Goal: Task Accomplishment & Management: Use online tool/utility

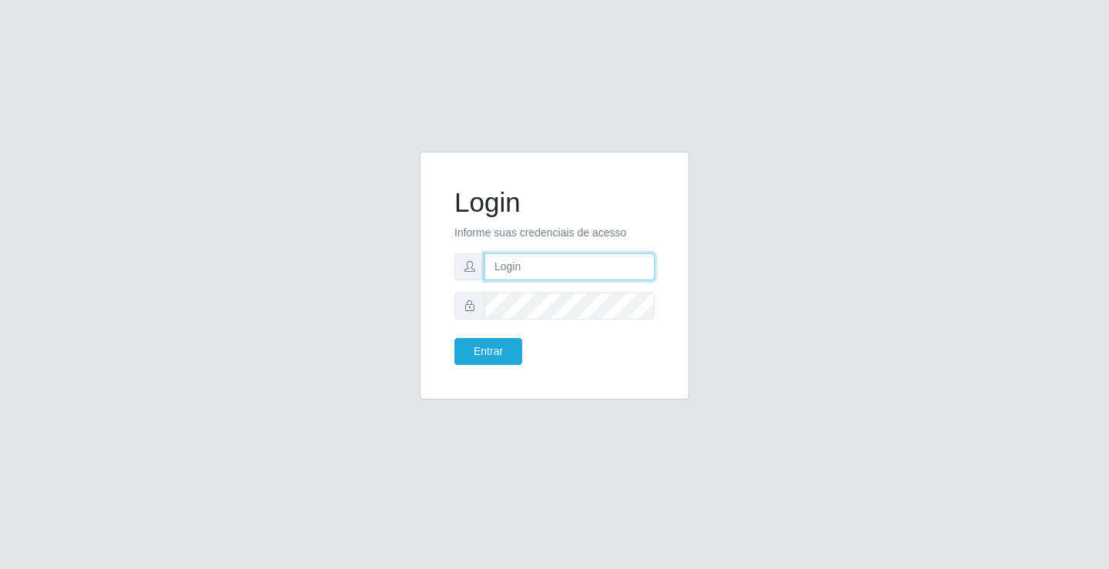
click at [513, 256] on input "text" at bounding box center [569, 266] width 170 height 27
type input "anacarla@ideal"
click at [454, 338] on button "Entrar" at bounding box center [488, 351] width 68 height 27
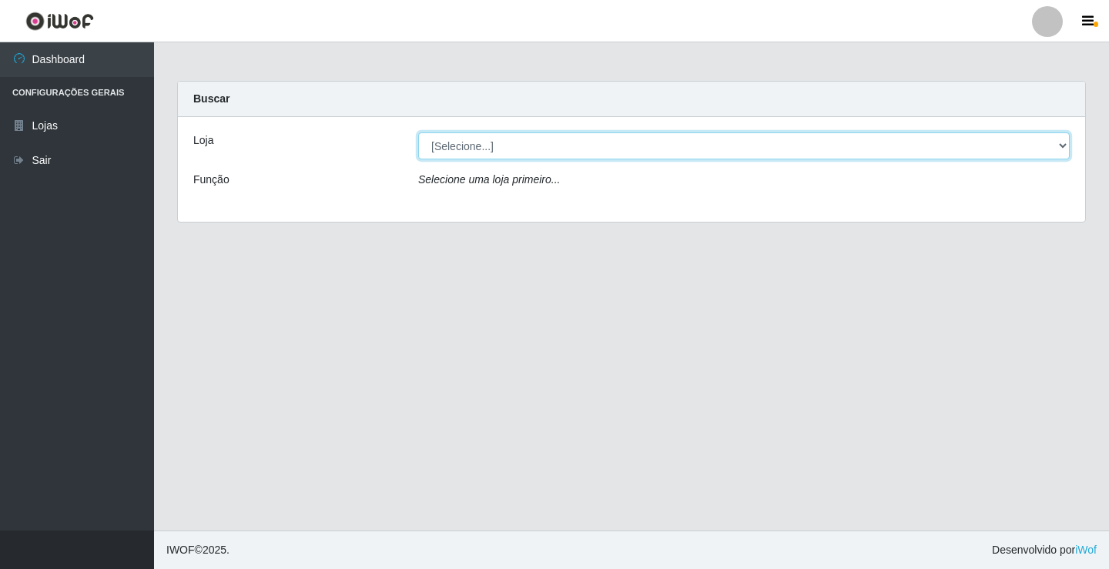
click at [1069, 147] on select "[Selecione...] Ideal - Conceição" at bounding box center [743, 145] width 651 height 27
click at [418, 132] on select "[Selecione...] Ideal - Conceição" at bounding box center [743, 145] width 651 height 27
click at [1063, 147] on select "[Selecione...] Ideal - Conceição" at bounding box center [743, 145] width 651 height 27
select select "231"
click at [418, 132] on select "[Selecione...] Ideal - Conceição" at bounding box center [743, 145] width 651 height 27
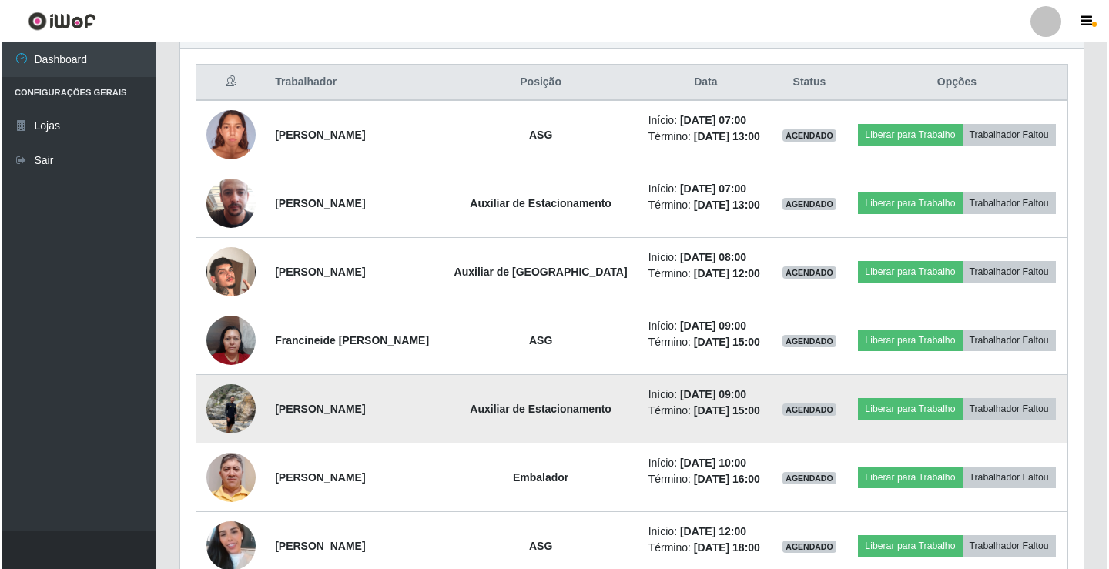
scroll to position [539, 0]
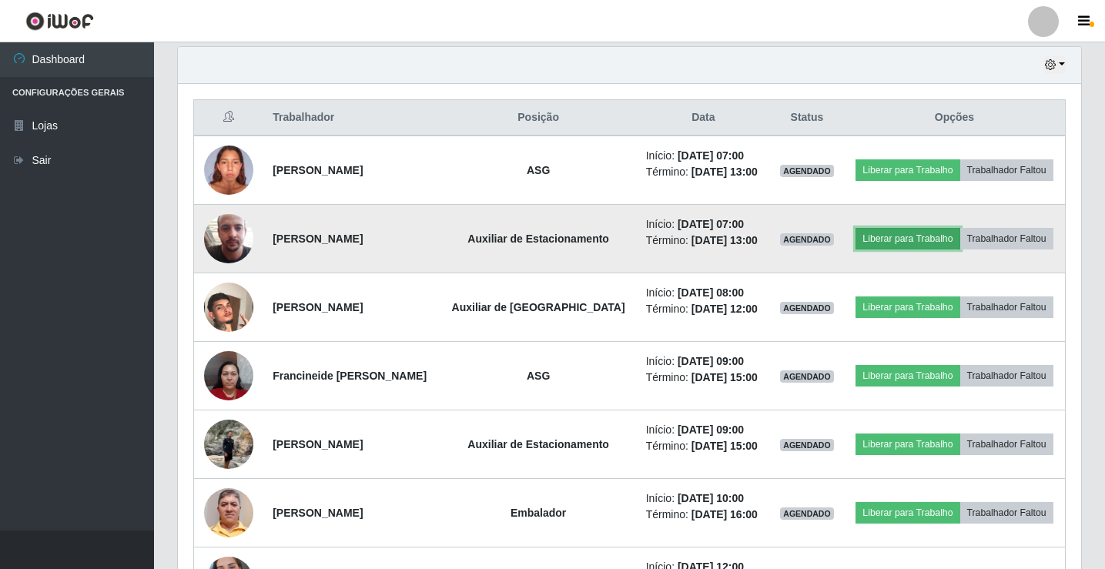
click at [901, 243] on button "Liberar para Trabalho" at bounding box center [907, 239] width 104 height 22
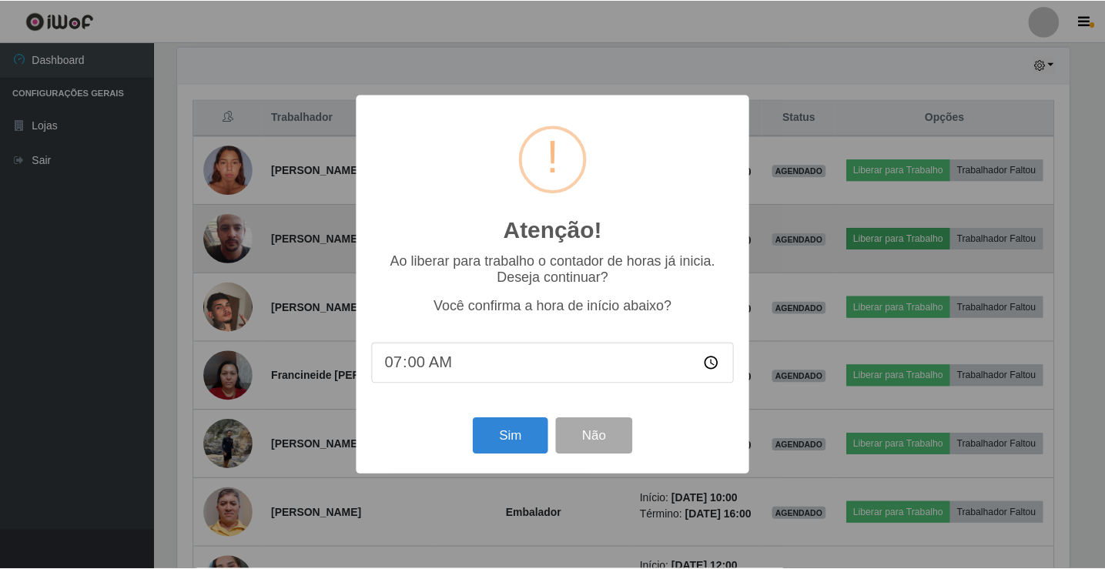
scroll to position [319, 895]
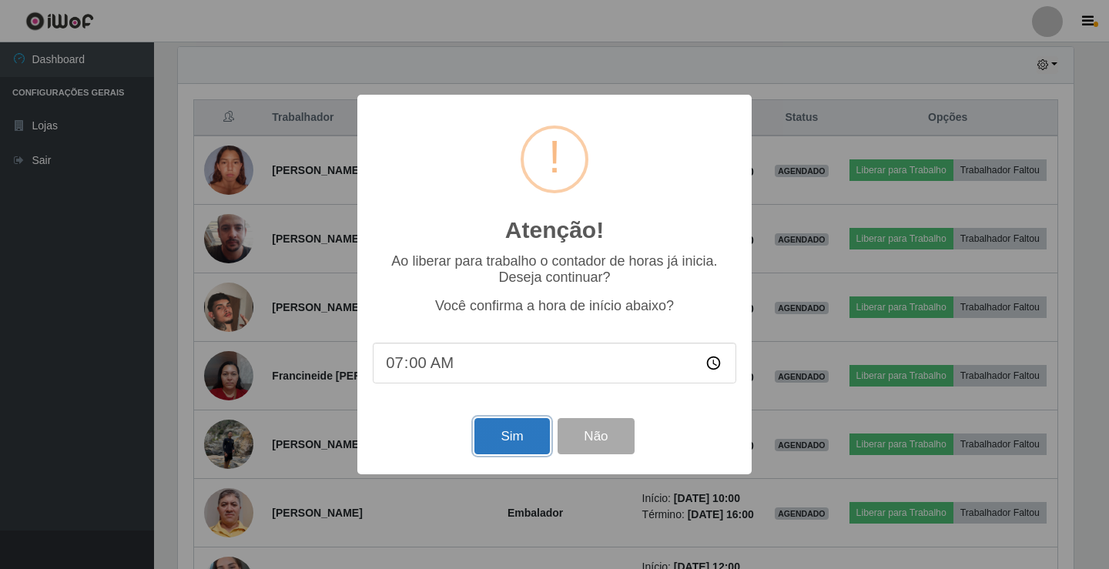
click at [520, 449] on button "Sim" at bounding box center [511, 436] width 75 height 36
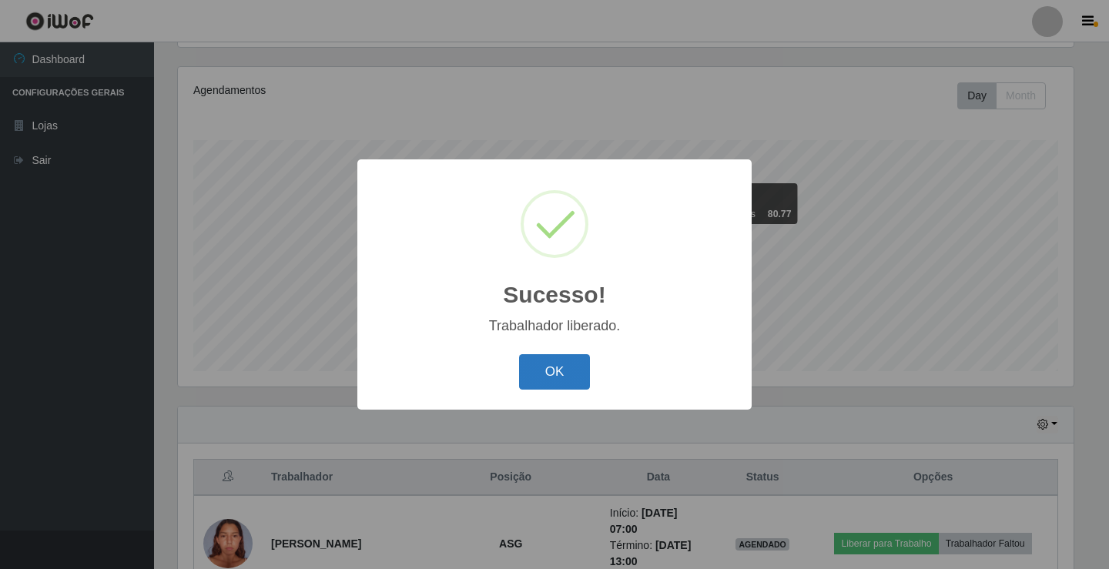
click at [560, 366] on button "OK" at bounding box center [555, 372] width 72 height 36
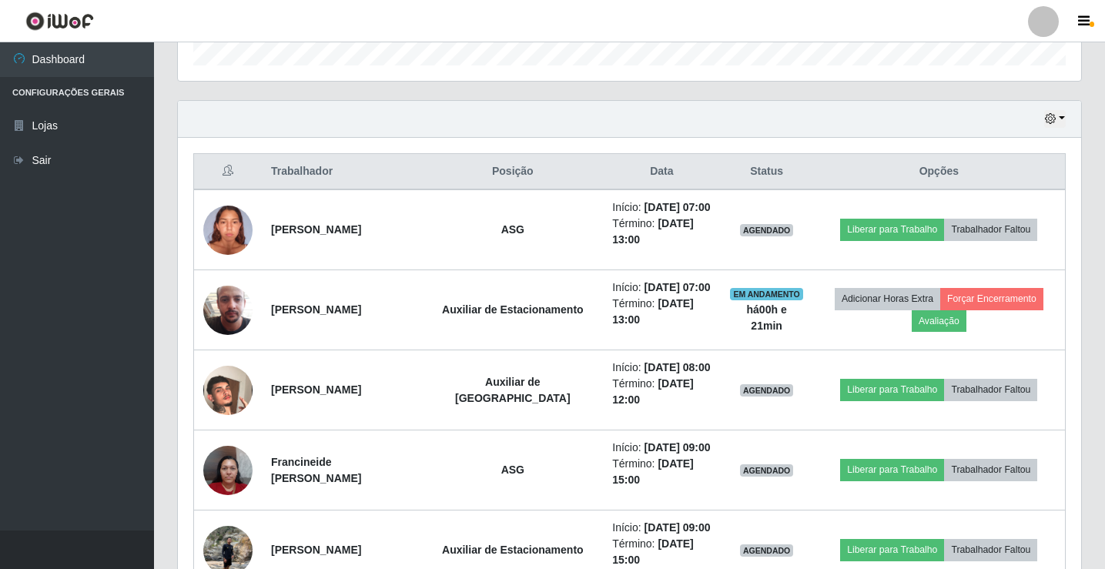
scroll to position [487, 0]
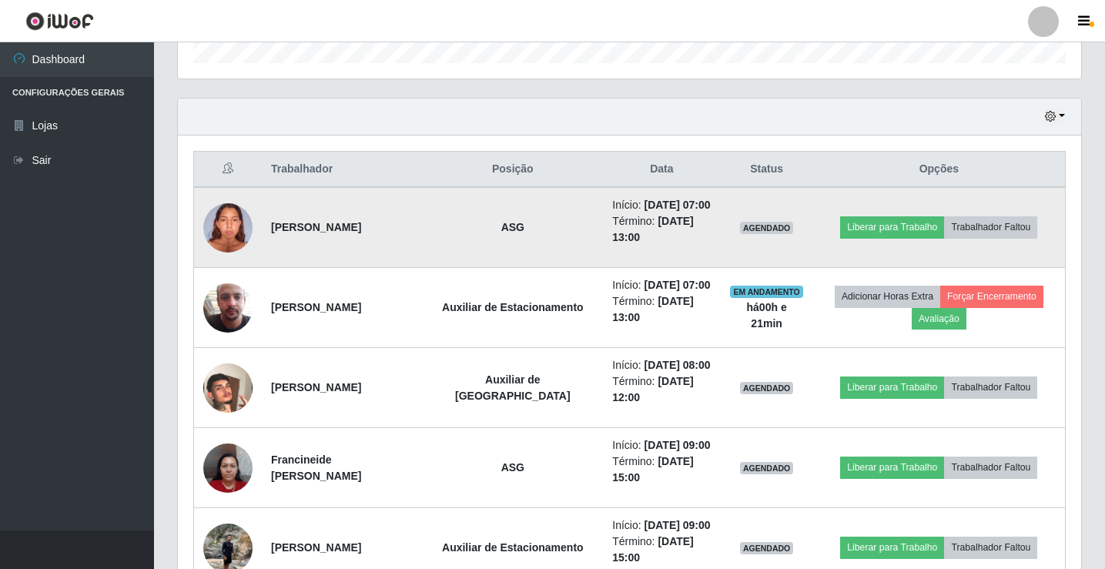
click at [221, 231] on img at bounding box center [227, 227] width 49 height 65
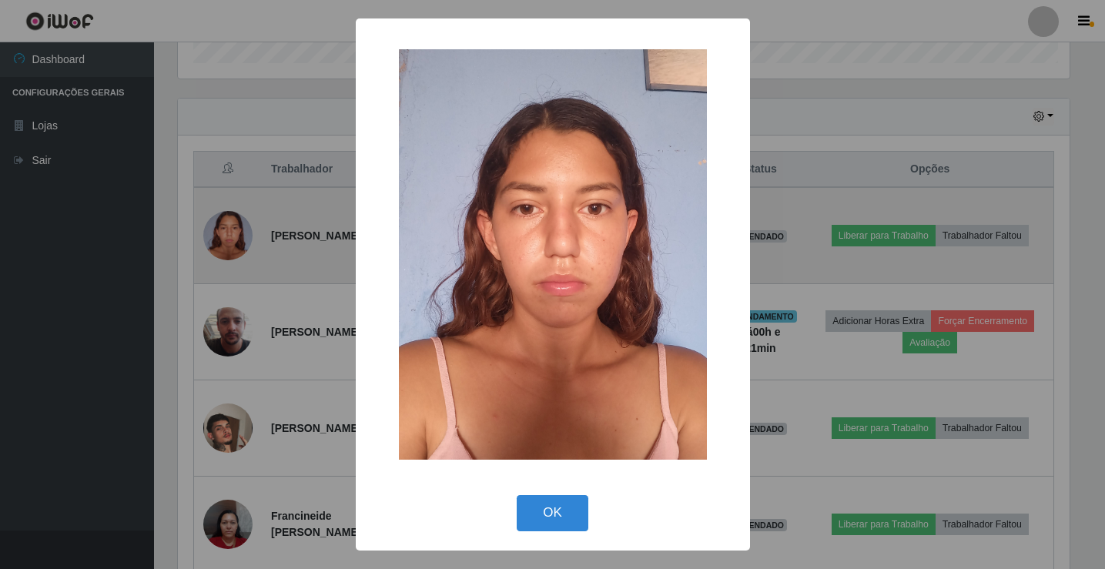
scroll to position [319, 895]
click at [221, 231] on div "× OK Cancel" at bounding box center [554, 284] width 1109 height 569
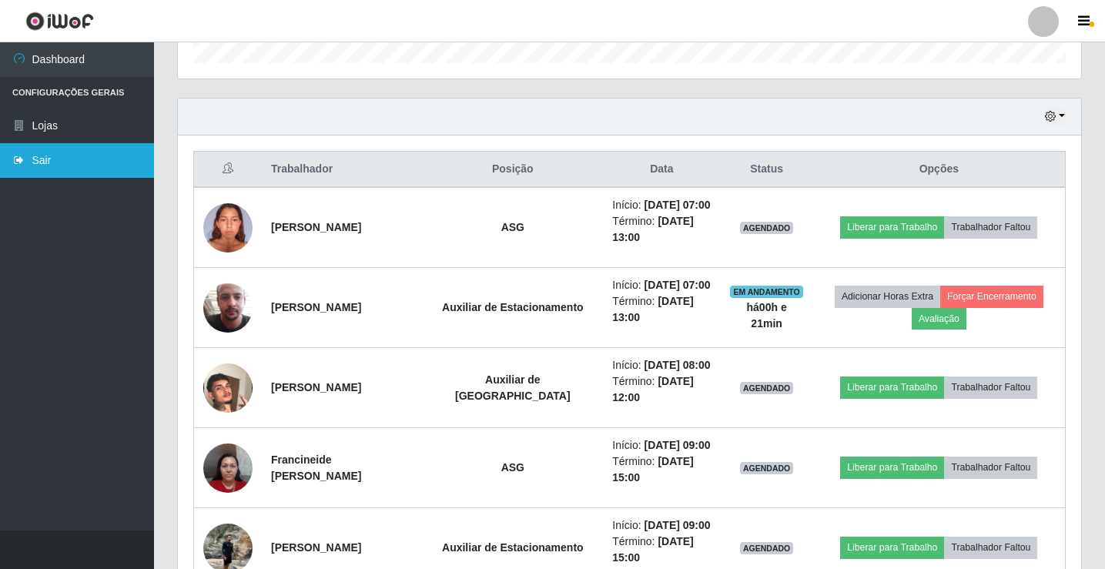
click at [75, 163] on link "Sair" at bounding box center [77, 160] width 154 height 35
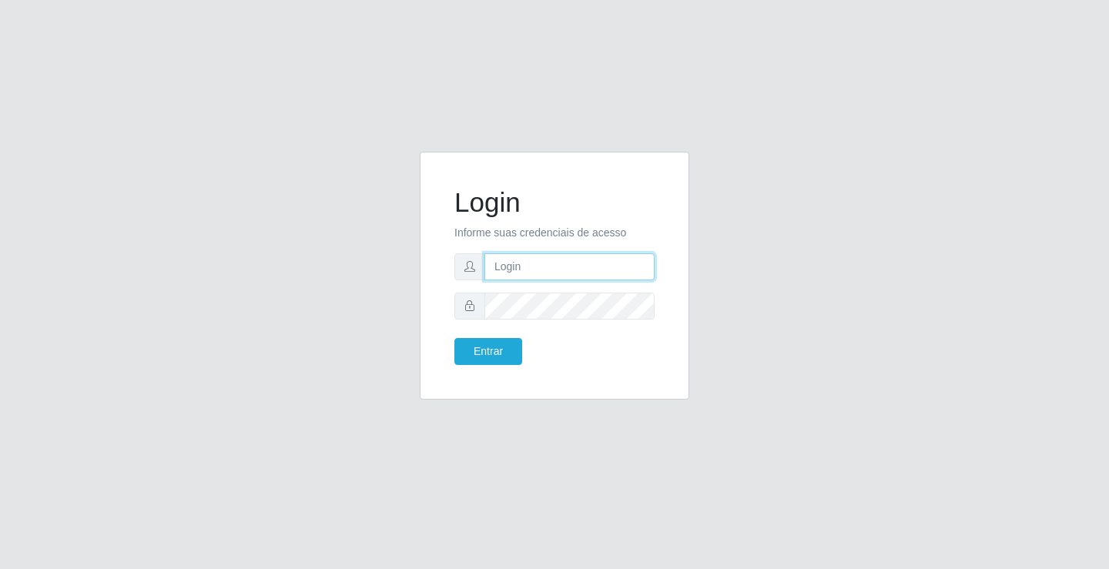
click at [567, 270] on input "text" at bounding box center [569, 266] width 170 height 27
type input "anacarla@ideal"
click at [507, 341] on button "Entrar" at bounding box center [488, 351] width 68 height 27
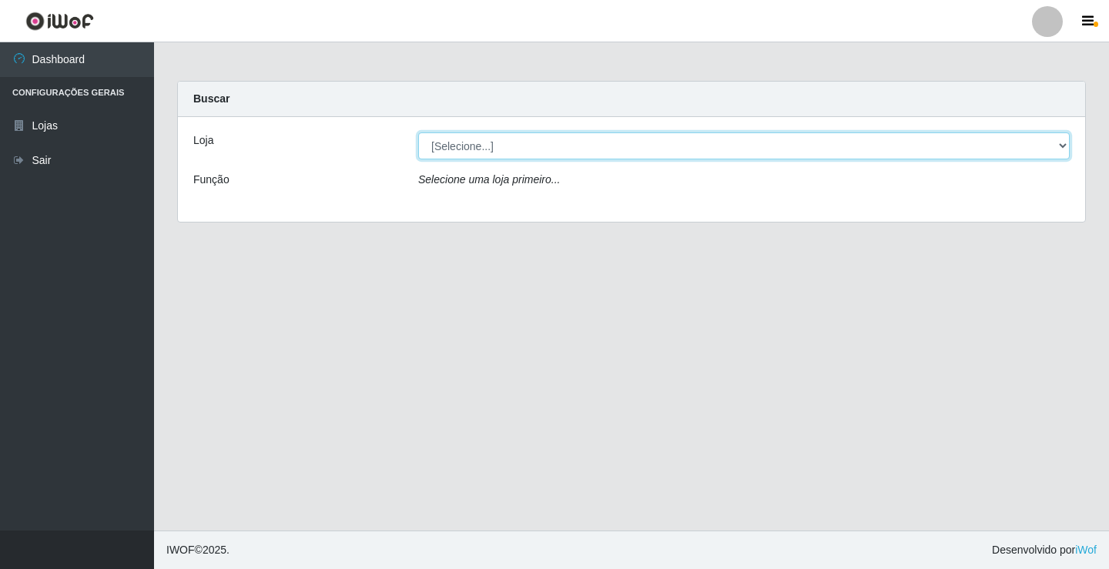
click at [1066, 152] on select "[Selecione...] Ideal - Conceição" at bounding box center [743, 145] width 651 height 27
select select "231"
click at [418, 132] on select "[Selecione...] Ideal - Conceição" at bounding box center [743, 145] width 651 height 27
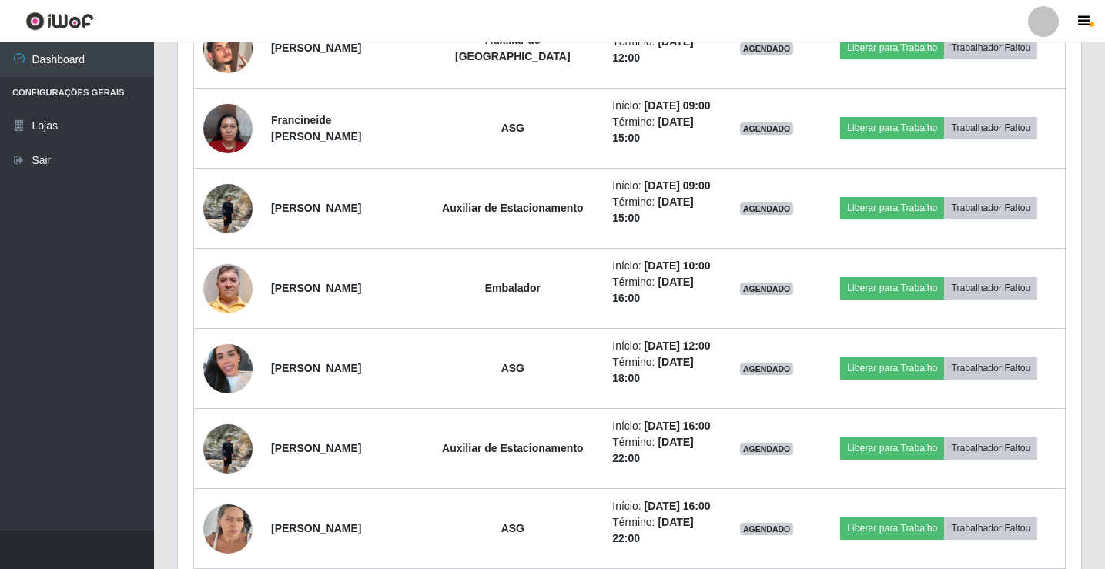
scroll to position [980, 0]
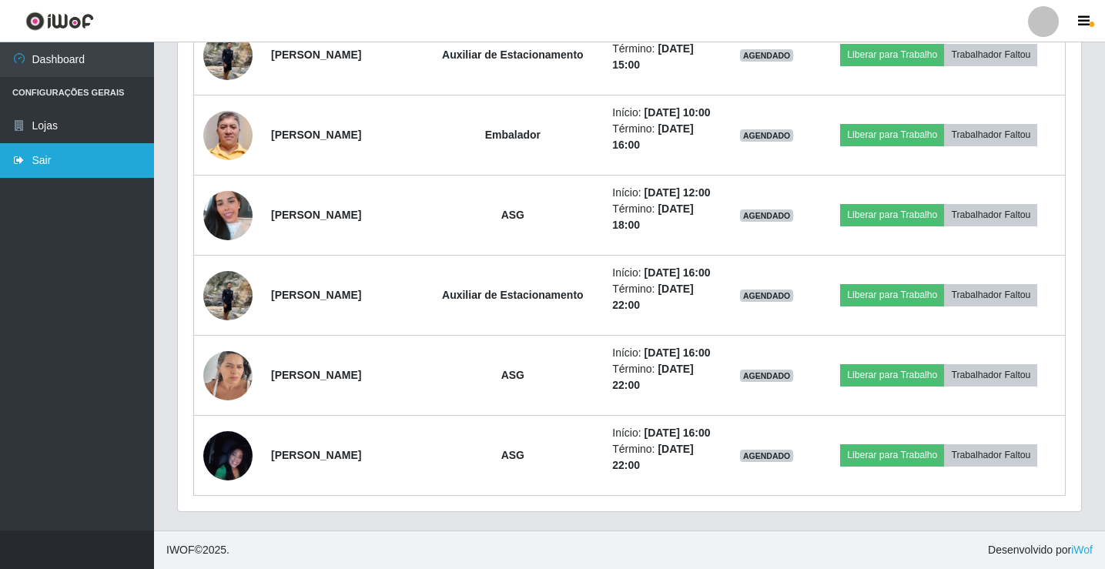
click at [79, 156] on link "Sair" at bounding box center [77, 160] width 154 height 35
